Goal: Register for event/course

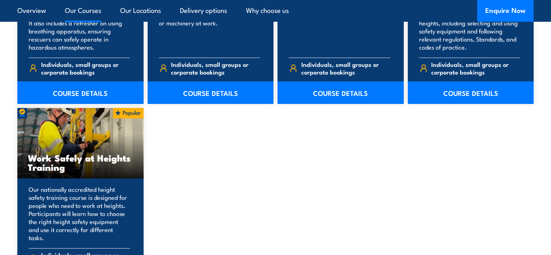
scroll to position [969, 0]
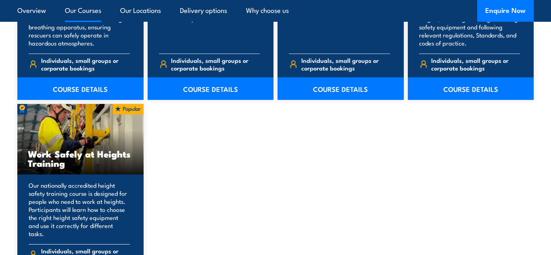
click at [77, 159] on h3 "Work Safely at Heights Training" at bounding box center [80, 158] width 105 height 19
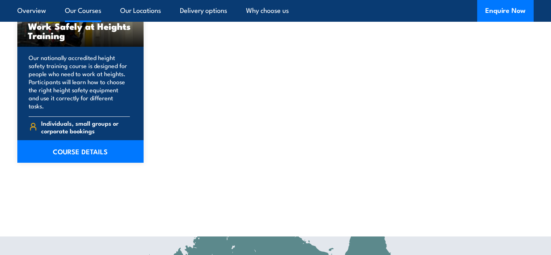
scroll to position [1100, 0]
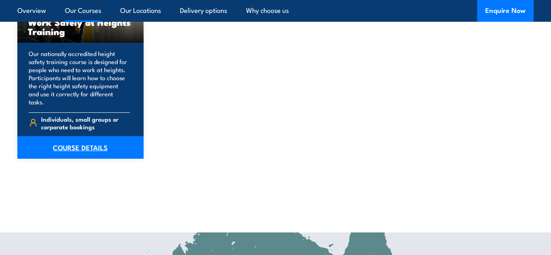
click at [73, 143] on link "COURSE DETAILS" at bounding box center [80, 147] width 126 height 23
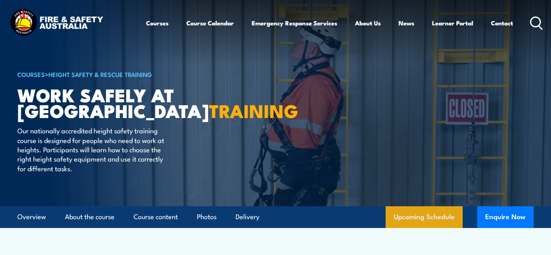
click at [416, 222] on link "Upcoming Schedule" at bounding box center [423, 217] width 77 height 22
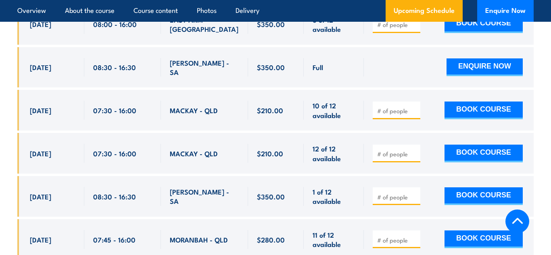
scroll to position [1373, 0]
